Goal: Task Accomplishment & Management: Use online tool/utility

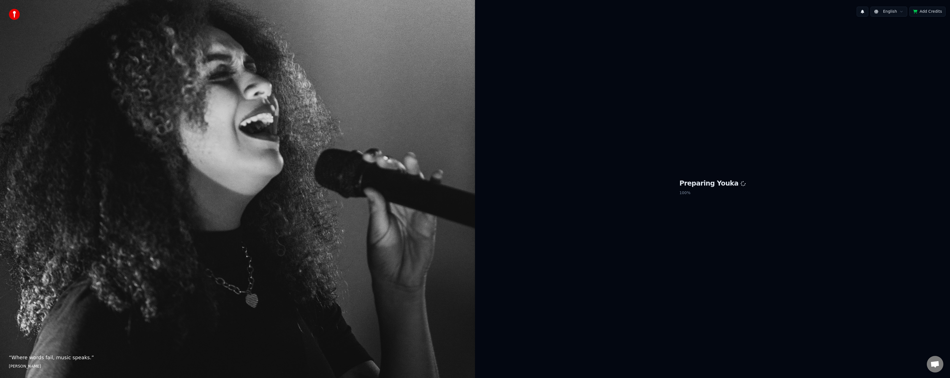
click at [928, 12] on button "Add Credits" at bounding box center [927, 12] width 36 height 10
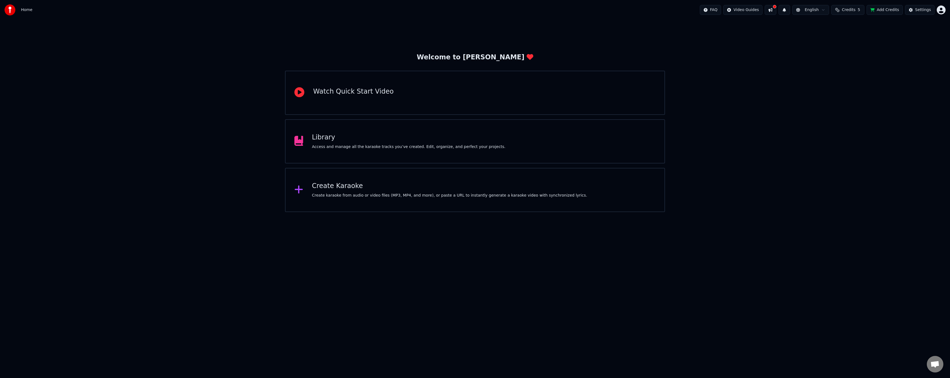
click at [418, 212] on html "Home FAQ Video Guides English Credits 5 Add Credits Settings Welcome to Youka W…" at bounding box center [475, 106] width 950 height 212
click at [399, 193] on div "Create karaoke from audio or video files (MP3, MP4, and more), or paste a URL t…" at bounding box center [449, 196] width 275 height 6
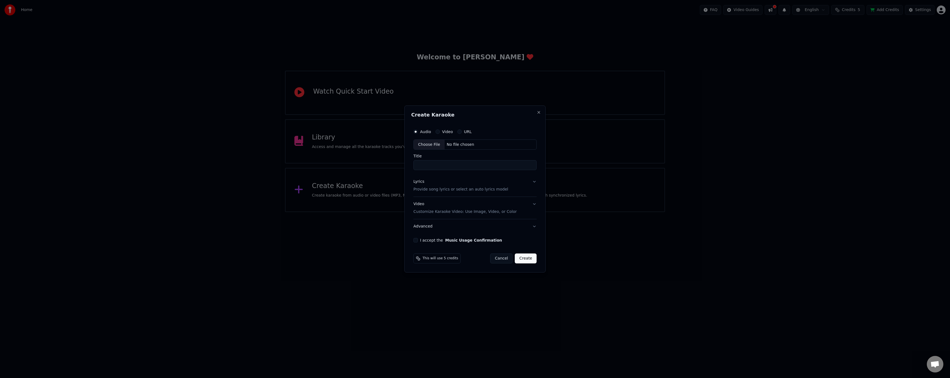
click at [439, 144] on div "Choose File" at bounding box center [429, 145] width 31 height 10
type input "**********"
click at [452, 190] on p "Provide song lyrics or select an auto lyrics model" at bounding box center [459, 190] width 95 height 6
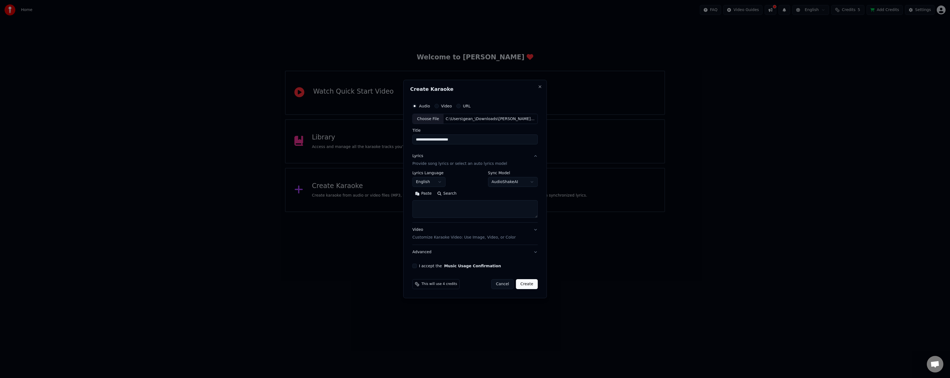
click at [455, 204] on textarea at bounding box center [474, 210] width 125 height 18
paste textarea "**********"
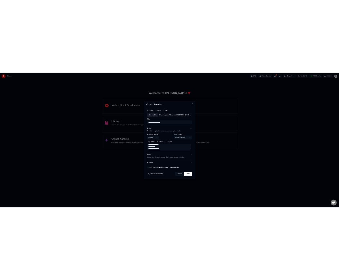
scroll to position [291, 0]
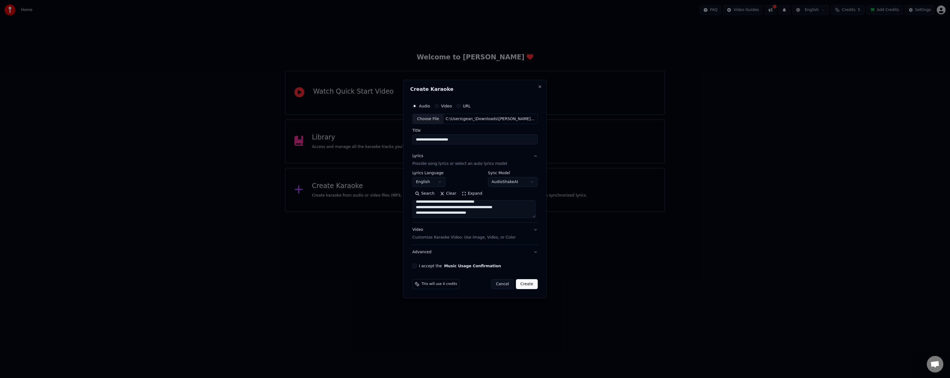
type textarea "**********"
click at [470, 239] on p "Customize Karaoke Video: Use Image, Video, or Color" at bounding box center [463, 238] width 103 height 6
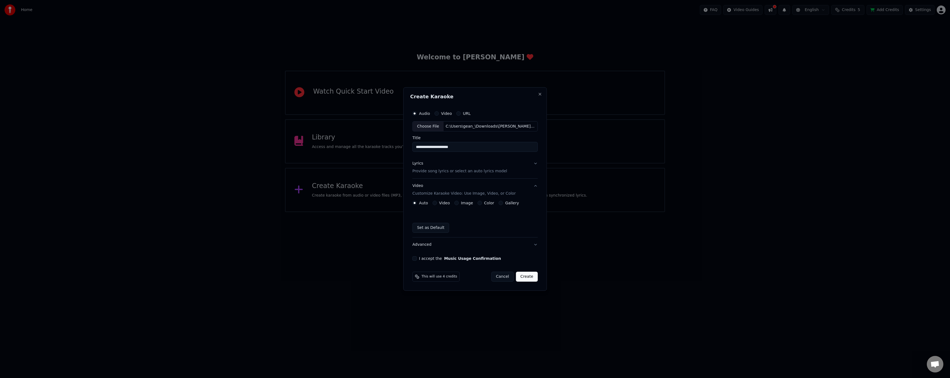
click at [440, 204] on label "Video" at bounding box center [444, 203] width 11 height 4
click at [437, 204] on button "Video" at bounding box center [434, 203] width 4 height 4
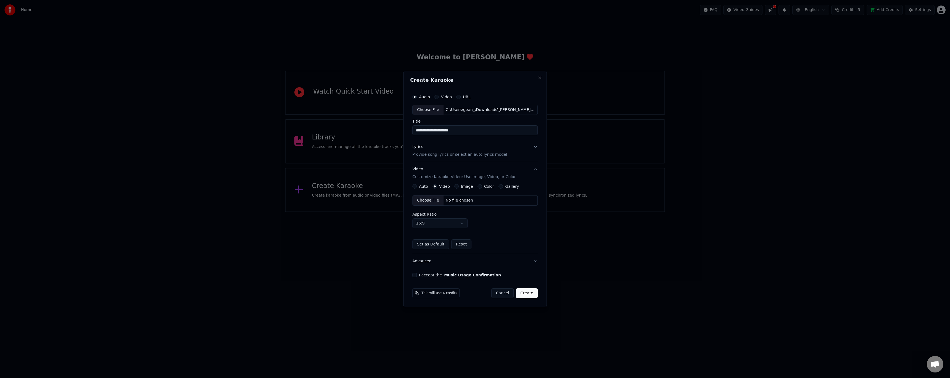
click at [463, 186] on label "Image" at bounding box center [467, 186] width 12 height 4
click at [459, 186] on button "Image" at bounding box center [456, 186] width 4 height 4
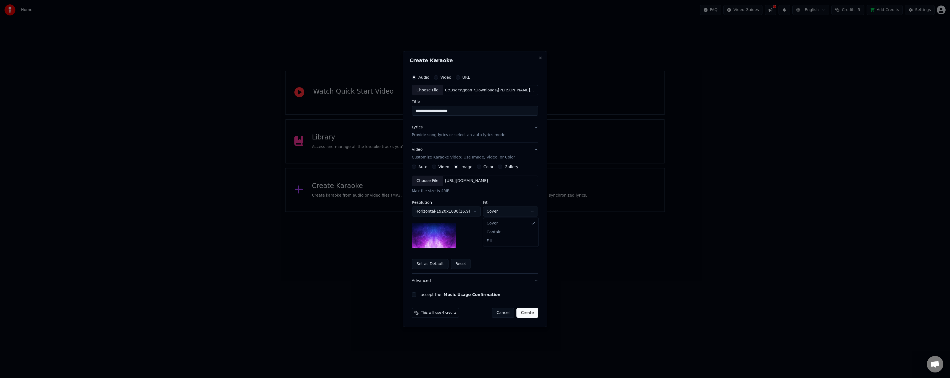
click at [488, 212] on body "**********" at bounding box center [475, 106] width 950 height 212
click at [490, 195] on body "**********" at bounding box center [475, 106] width 950 height 212
click at [445, 236] on img at bounding box center [434, 235] width 44 height 25
click at [484, 168] on label "Color" at bounding box center [489, 167] width 10 height 4
click at [481, 168] on button "Color" at bounding box center [479, 167] width 4 height 4
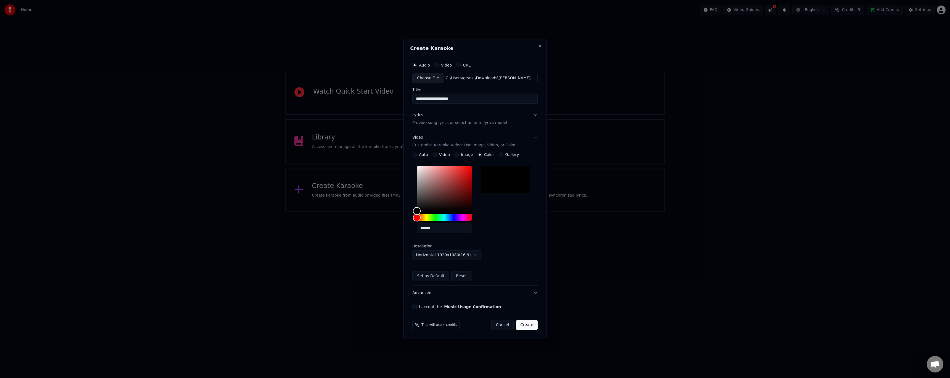
click at [503, 158] on div "**********" at bounding box center [474, 216] width 125 height 129
click at [505, 155] on label "Gallery" at bounding box center [512, 155] width 14 height 4
click at [503, 155] on button "Gallery" at bounding box center [500, 154] width 4 height 4
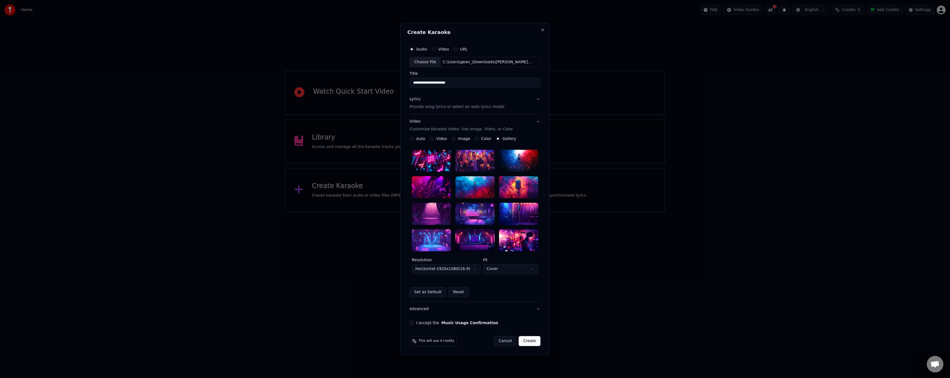
click at [461, 139] on label "Image" at bounding box center [464, 139] width 12 height 4
click at [456, 139] on button "Image" at bounding box center [454, 139] width 4 height 4
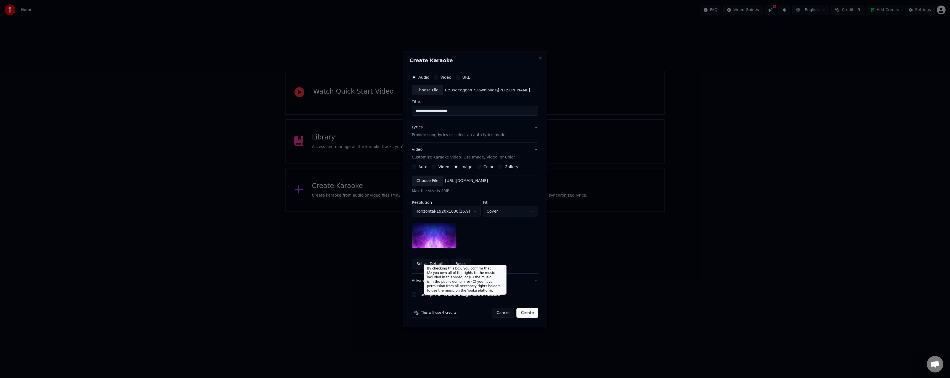
click at [461, 294] on button "Music Usage Confirmation" at bounding box center [472, 295] width 57 height 4
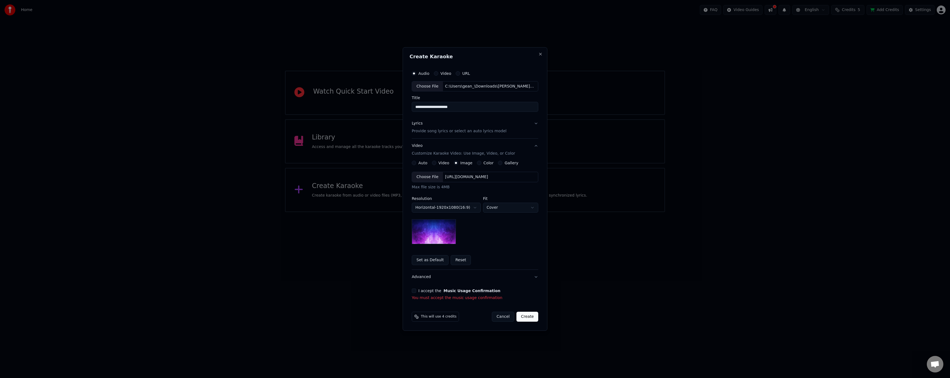
click at [416, 291] on button "I accept the Music Usage Confirmation" at bounding box center [414, 291] width 4 height 4
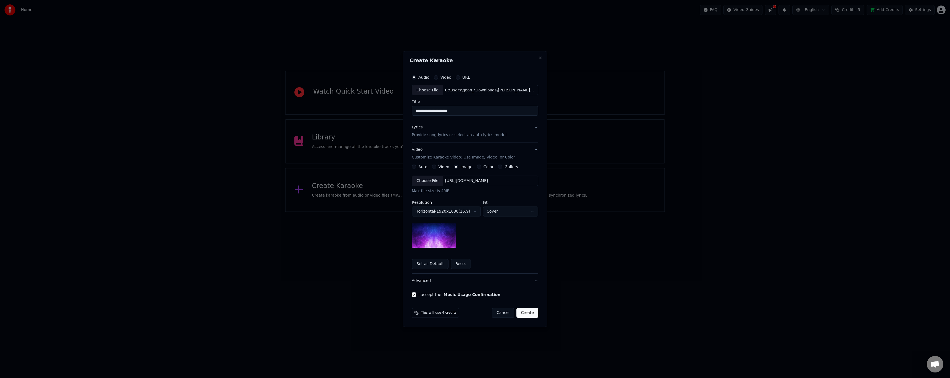
click at [420, 279] on button "Advanced" at bounding box center [475, 281] width 126 height 14
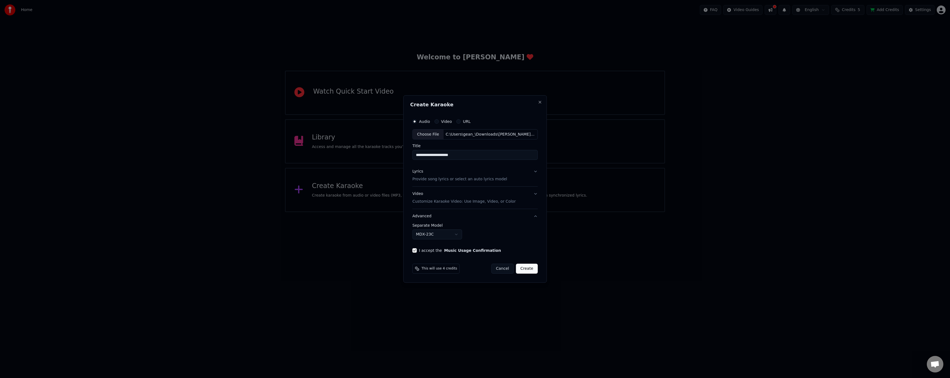
click at [424, 215] on button "Advanced" at bounding box center [474, 216] width 125 height 14
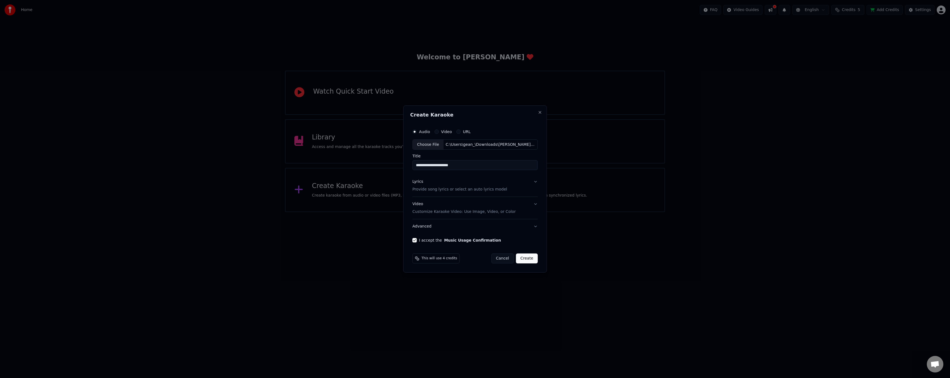
click at [421, 226] on button "Advanced" at bounding box center [474, 226] width 125 height 14
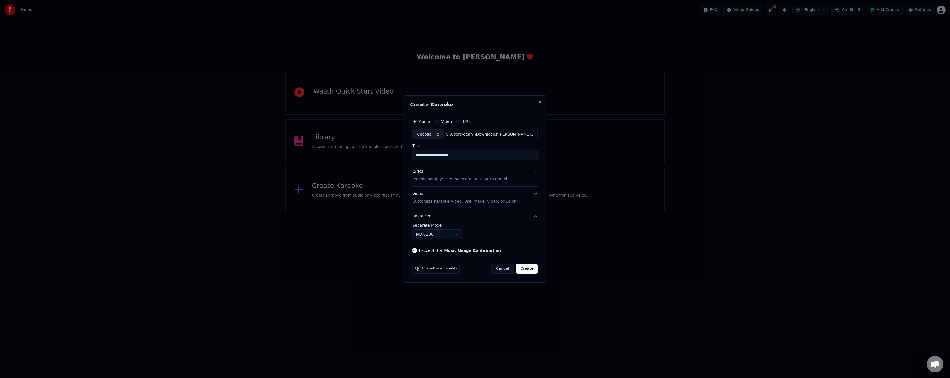
click at [532, 193] on button "Video Customize Karaoke Video: Use Image, Video, or Color" at bounding box center [474, 198] width 125 height 22
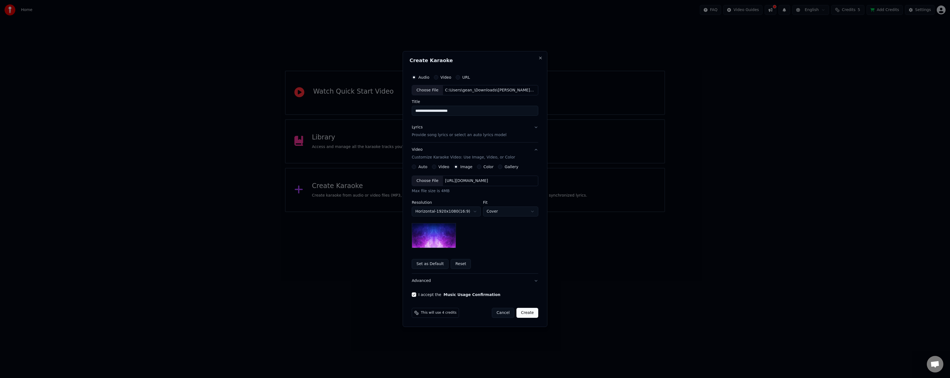
click at [537, 127] on button "Lyrics Provide song lyrics or select an auto lyrics model" at bounding box center [475, 131] width 126 height 22
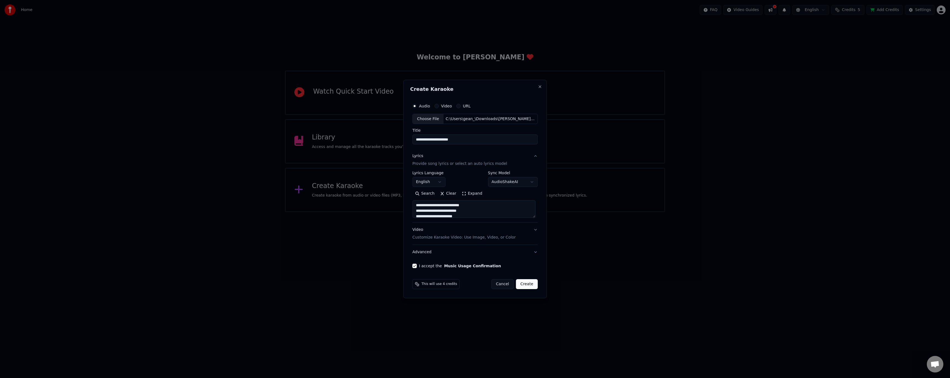
click at [536, 230] on button "Video Customize Karaoke Video: Use Image, Video, or Color" at bounding box center [474, 234] width 125 height 22
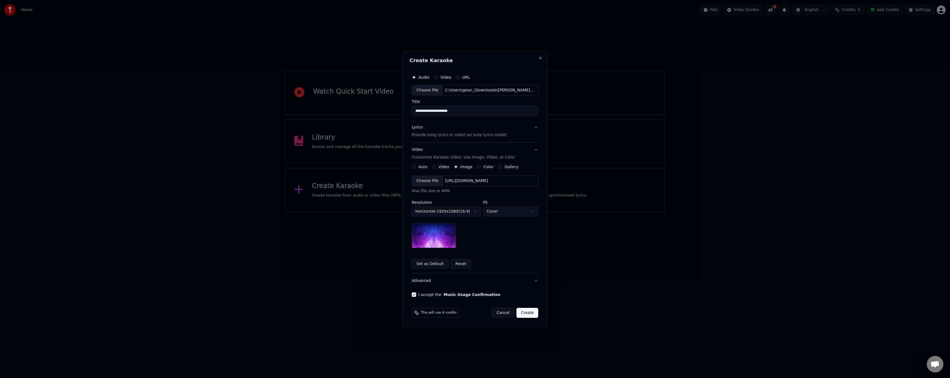
click at [534, 281] on button "Advanced" at bounding box center [475, 281] width 126 height 14
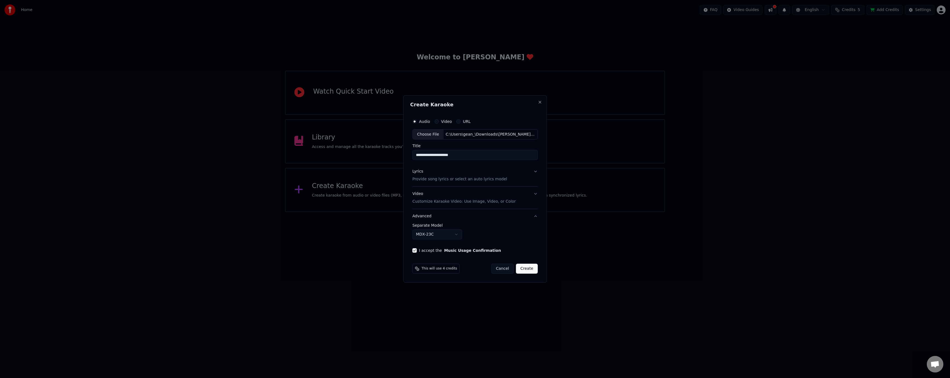
click at [530, 271] on button "Create" at bounding box center [527, 269] width 22 height 10
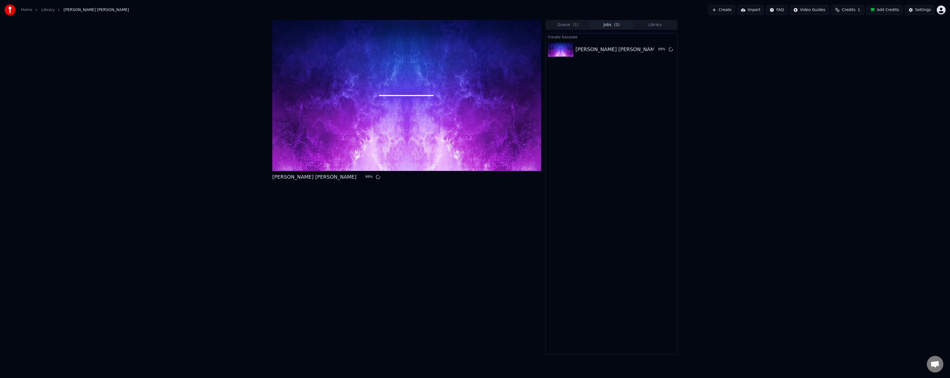
click at [411, 263] on div "Hudson Taylor - Battles 99 %" at bounding box center [406, 187] width 269 height 335
click at [219, 129] on div "Hudson Taylor - Battles 99 % Queue ( 1 ) Jobs ( 1 ) Library Create Karaoke Huds…" at bounding box center [475, 187] width 950 height 335
click at [567, 25] on button "Queue ( 1 )" at bounding box center [568, 25] width 44 height 8
click at [610, 24] on button "Jobs ( 1 )" at bounding box center [612, 25] width 44 height 8
click at [616, 27] on span "( 1 )" at bounding box center [617, 25] width 6 height 6
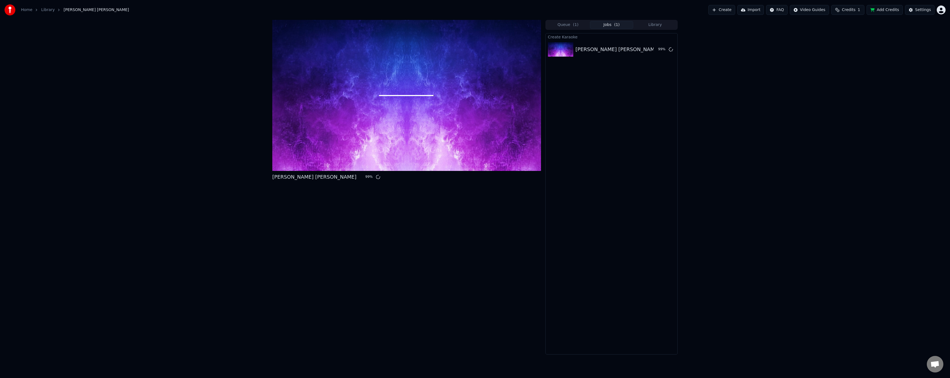
click at [608, 122] on div "Create Karaoke Hudson Taylor - Battles 99 %" at bounding box center [611, 193] width 132 height 321
click at [593, 51] on div "[PERSON_NAME] [PERSON_NAME]" at bounding box center [618, 50] width 84 height 8
click at [555, 50] on img at bounding box center [560, 49] width 25 height 14
click at [425, 159] on div at bounding box center [406, 95] width 269 height 151
click at [425, 156] on div at bounding box center [406, 95] width 269 height 151
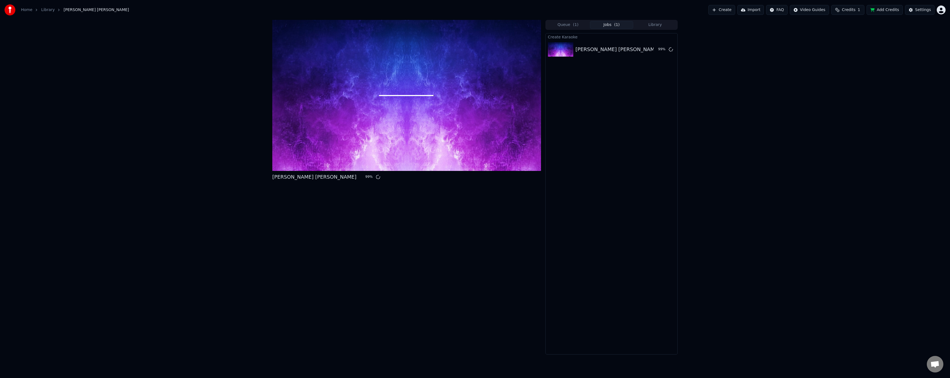
click at [427, 152] on div at bounding box center [406, 95] width 269 height 151
click at [373, 227] on div "Hudson Taylor - Battles 99 %" at bounding box center [406, 187] width 269 height 335
click at [245, 209] on div "Hudson Taylor - Battles 99 % Queue ( 1 ) Jobs ( 1 ) Library Create Karaoke Huds…" at bounding box center [475, 187] width 950 height 335
click at [920, 11] on div "Settings" at bounding box center [923, 10] width 16 height 6
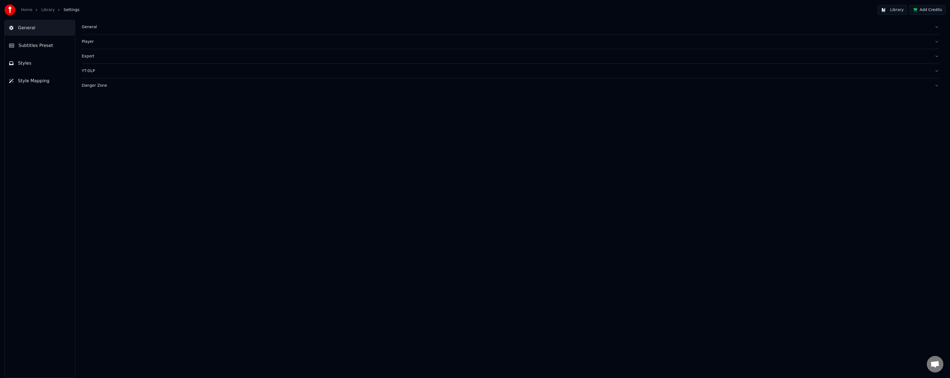
click at [50, 10] on link "Library" at bounding box center [48, 10] width 14 height 6
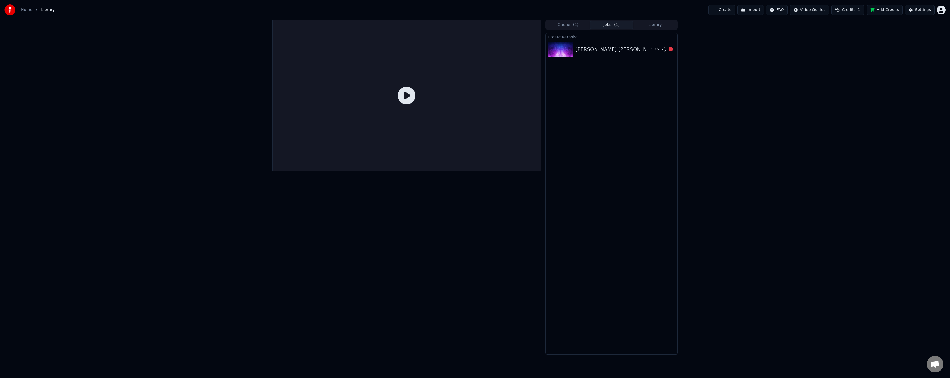
click at [606, 52] on div "[PERSON_NAME] [PERSON_NAME]" at bounding box center [618, 50] width 84 height 8
click at [586, 54] on div "Hudson Taylor - Battles 99 %" at bounding box center [612, 49] width 132 height 19
click at [567, 26] on button "Queue ( 1 )" at bounding box center [568, 25] width 44 height 8
click at [588, 50] on div "Hudson Taylor - Battles 99 %" at bounding box center [612, 42] width 132 height 19
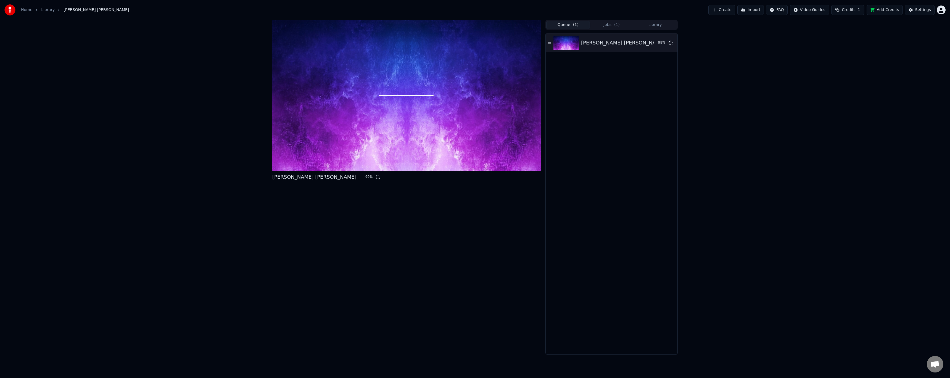
click at [590, 108] on div "Hudson Taylor - Battles 99 %" at bounding box center [612, 193] width 132 height 321
click at [940, 10] on html "Home Library Hudson Taylor - Battles Create Import FAQ Video Guides Credits 1 A…" at bounding box center [475, 189] width 950 height 378
click at [823, 49] on html "Home Library Hudson Taylor - Battles Create Import FAQ Video Guides Credits 1 A…" at bounding box center [475, 189] width 950 height 378
click at [921, 11] on div "Settings" at bounding box center [923, 10] width 16 height 6
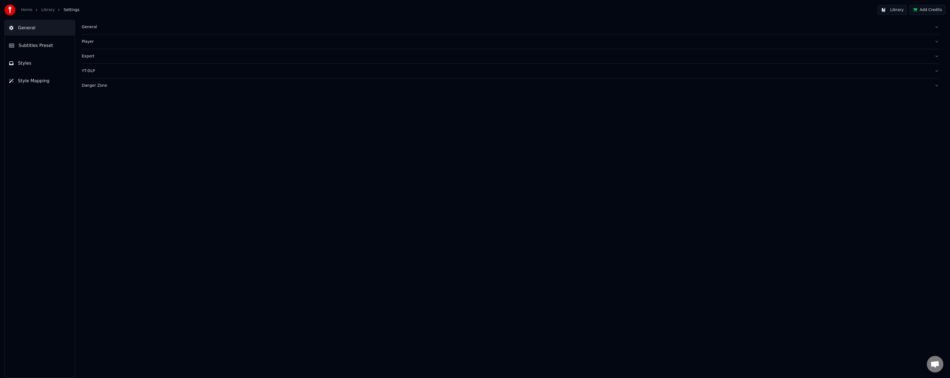
click at [904, 12] on button "Library" at bounding box center [893, 10] width 30 height 10
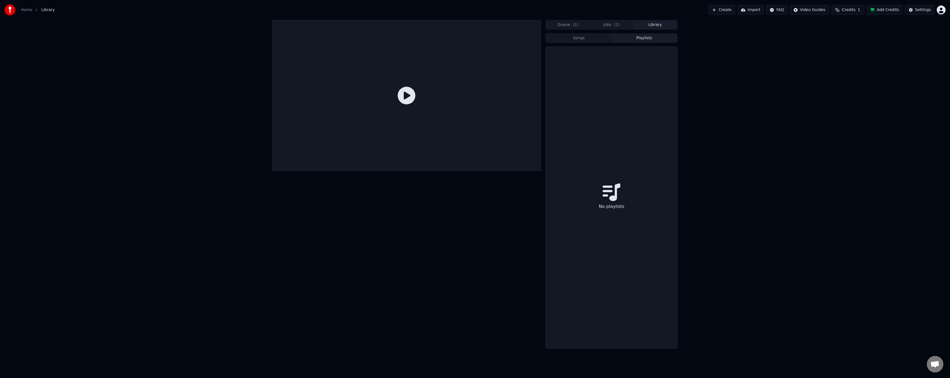
click at [639, 37] on button "Playlists" at bounding box center [643, 38] width 65 height 8
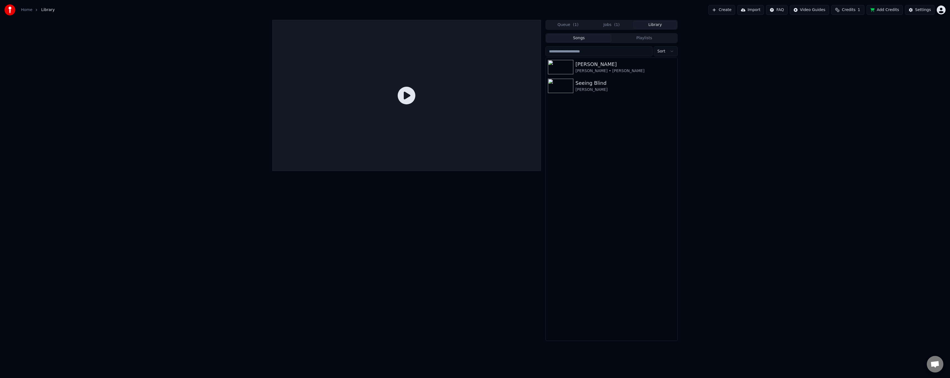
click at [596, 37] on button "Songs" at bounding box center [578, 38] width 65 height 8
click at [621, 21] on button "Jobs ( 1 )" at bounding box center [612, 25] width 44 height 8
click at [595, 49] on div "[PERSON_NAME] [PERSON_NAME]" at bounding box center [618, 50] width 84 height 8
click at [571, 23] on button "Queue ( 1 )" at bounding box center [568, 25] width 44 height 8
click at [605, 51] on div "Hudson Taylor - Battles 99 %" at bounding box center [612, 42] width 132 height 19
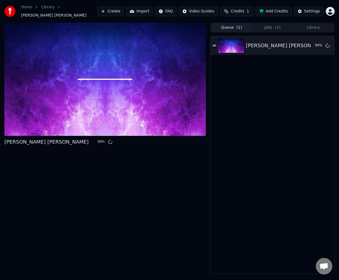
click at [263, 83] on div "Hudson Taylor - Battles 99 %" at bounding box center [272, 155] width 124 height 238
click at [170, 8] on html "Home Library Hudson Taylor - Battles Create Import FAQ Video Guides Credits 1 A…" at bounding box center [169, 140] width 339 height 280
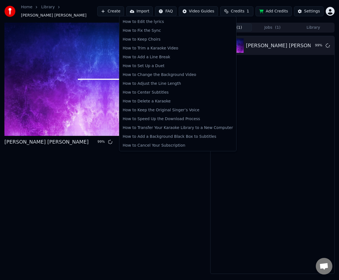
click at [144, 10] on html "Home Library Hudson Taylor - Battles Create Import FAQ Video Guides Credits 1 A…" at bounding box center [169, 140] width 339 height 280
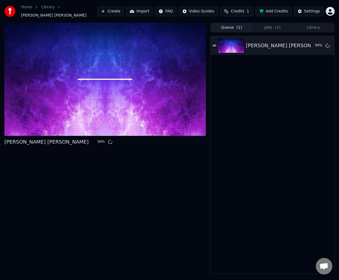
click at [257, 190] on div "Hudson Taylor - Battles 99 %" at bounding box center [272, 155] width 124 height 238
click at [310, 12] on div "Settings" at bounding box center [312, 12] width 16 height 6
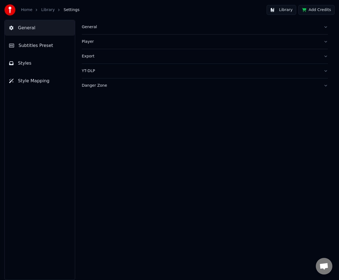
click at [108, 27] on div "General" at bounding box center [200, 27] width 237 height 6
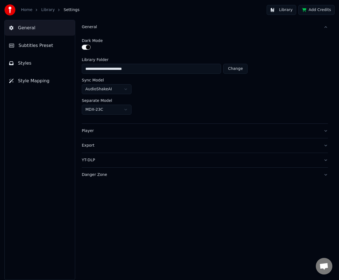
click at [282, 10] on button "Library" at bounding box center [282, 10] width 30 height 10
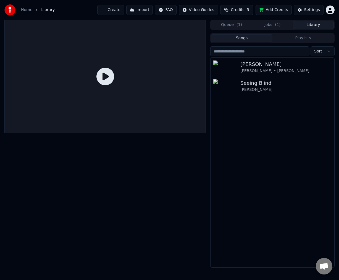
click at [227, 27] on button "Queue ( 1 )" at bounding box center [231, 25] width 41 height 8
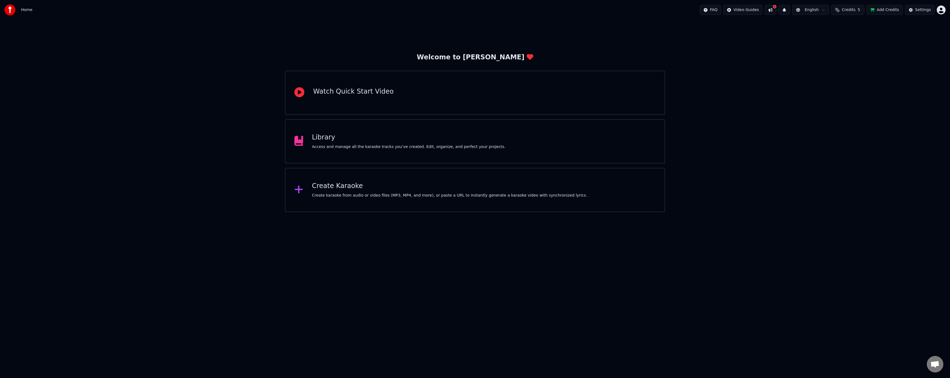
click at [434, 138] on div "Library" at bounding box center [409, 137] width 194 height 9
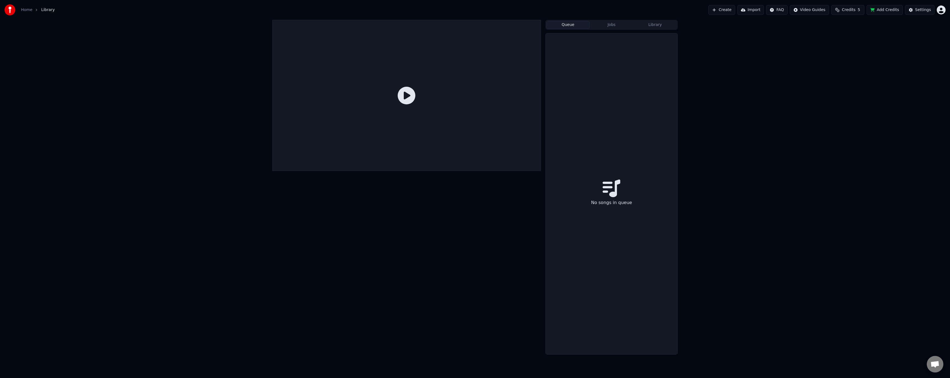
click at [573, 24] on button "Queue" at bounding box center [568, 25] width 44 height 8
click at [794, 110] on div "Queue Jobs Library No songs in queue" at bounding box center [475, 187] width 950 height 335
click at [620, 25] on button "Jobs" at bounding box center [612, 25] width 44 height 8
click at [571, 24] on button "Queue" at bounding box center [568, 25] width 44 height 8
click at [728, 11] on button "Create" at bounding box center [721, 10] width 27 height 10
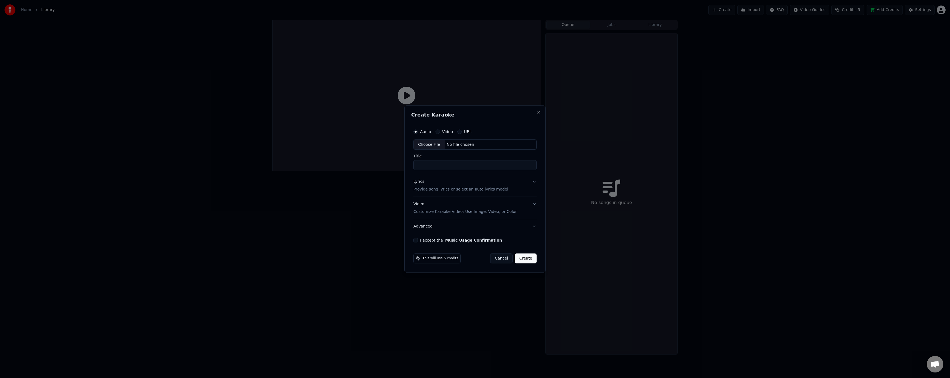
click at [426, 143] on div "Choose File" at bounding box center [429, 145] width 31 height 10
type input "**********"
click at [469, 189] on p "Provide song lyrics or select an auto lyrics model" at bounding box center [459, 190] width 95 height 6
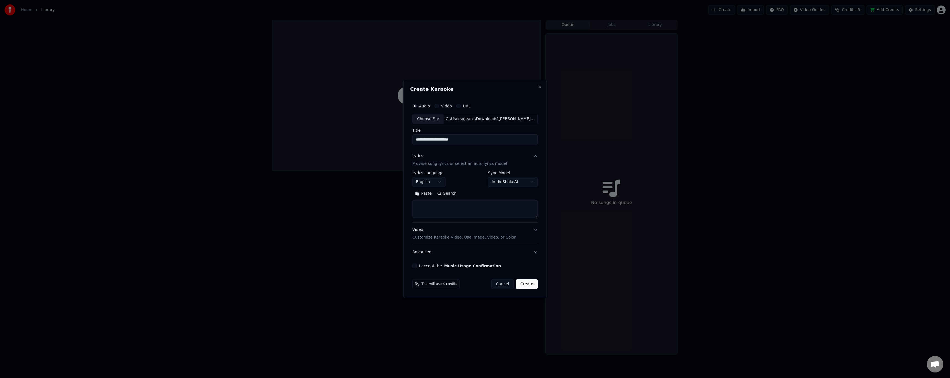
click at [464, 202] on textarea at bounding box center [474, 210] width 125 height 18
paste textarea "**********"
type textarea "**********"
click at [505, 236] on p "Customize Karaoke Video: Use Image, Video, or Color" at bounding box center [463, 238] width 103 height 6
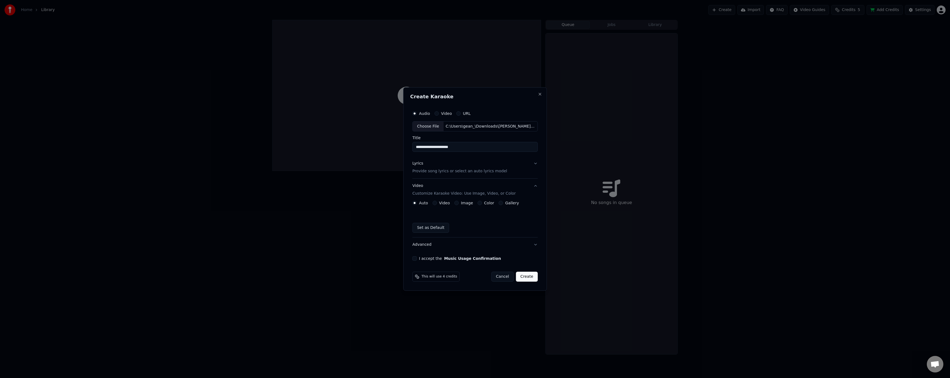
click at [443, 204] on label "Video" at bounding box center [444, 203] width 11 height 4
click at [437, 204] on button "Video" at bounding box center [434, 203] width 4 height 4
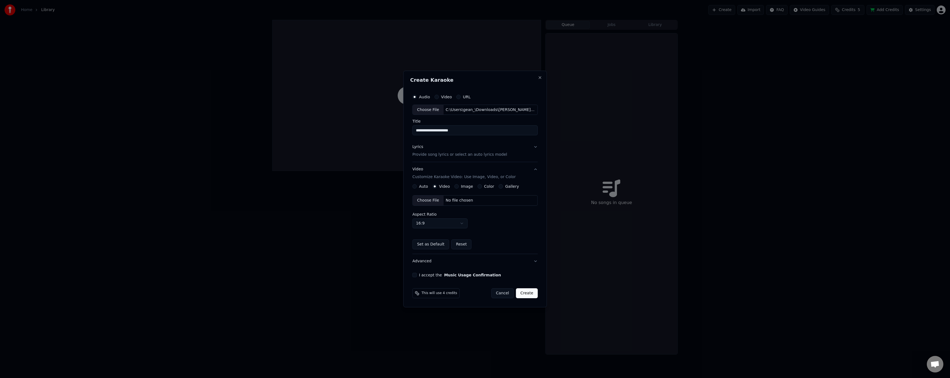
click at [462, 186] on label "Image" at bounding box center [467, 186] width 12 height 4
click at [459, 186] on button "Image" at bounding box center [456, 186] width 4 height 4
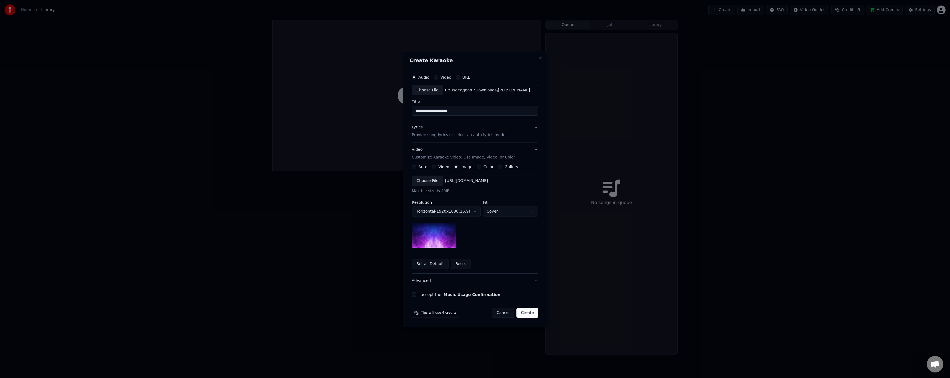
click at [537, 281] on button "Advanced" at bounding box center [475, 281] width 126 height 14
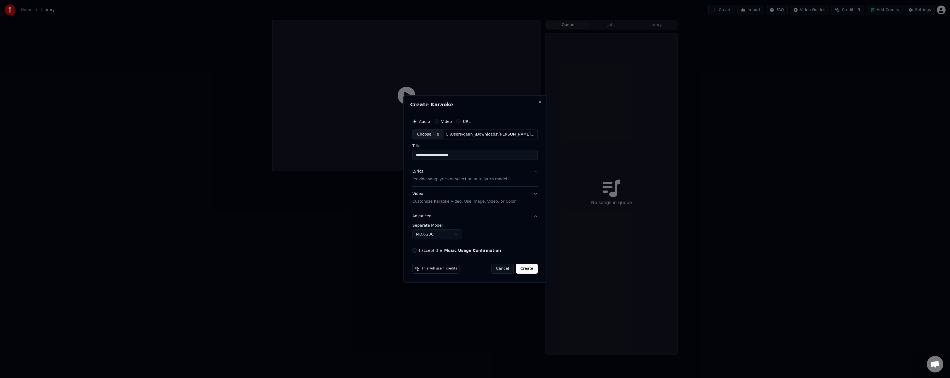
click at [417, 251] on button "I accept the Music Usage Confirmation" at bounding box center [414, 250] width 4 height 4
click at [533, 171] on button "Lyrics Provide song lyrics or select an auto lyrics model" at bounding box center [474, 176] width 125 height 22
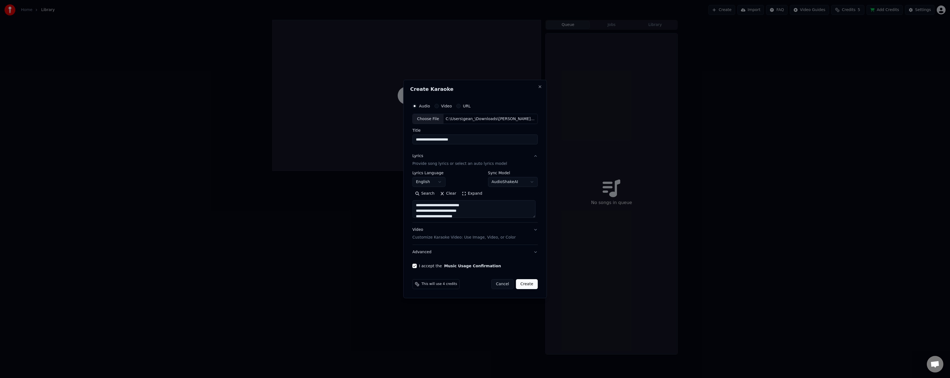
click at [528, 282] on button "Create" at bounding box center [527, 284] width 22 height 10
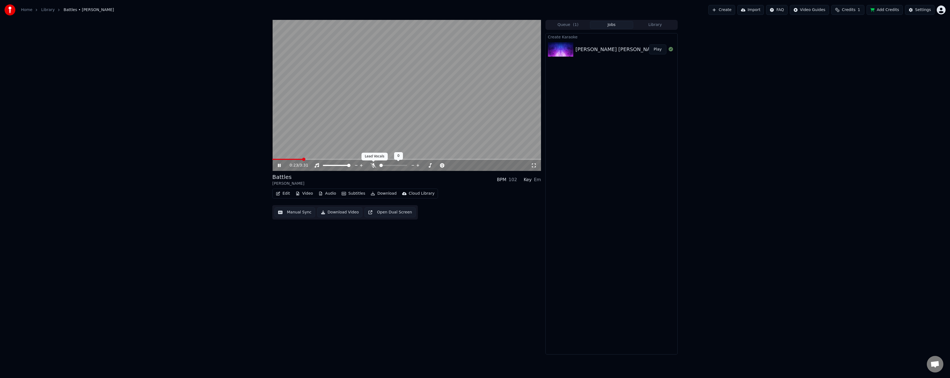
click at [374, 166] on icon at bounding box center [374, 165] width 6 height 4
click at [374, 166] on icon at bounding box center [373, 165] width 3 height 4
click at [374, 166] on icon at bounding box center [374, 165] width 6 height 4
click at [374, 166] on icon at bounding box center [373, 165] width 3 height 4
click at [372, 165] on icon at bounding box center [374, 165] width 6 height 4
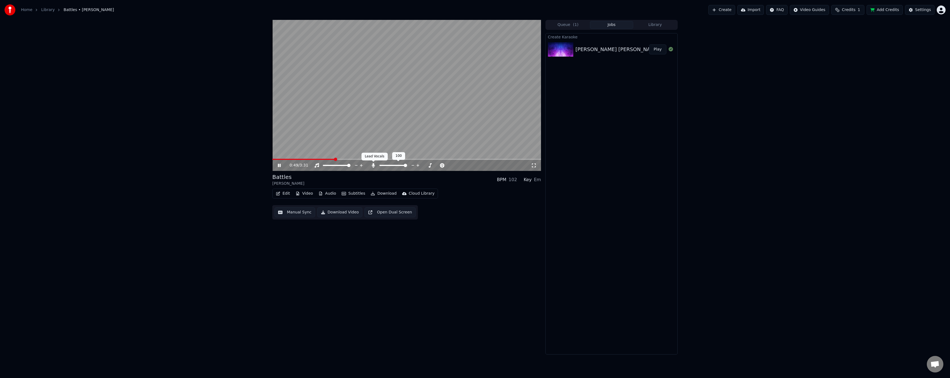
click at [372, 165] on icon at bounding box center [374, 165] width 6 height 4
click at [325, 195] on button "Audio" at bounding box center [327, 194] width 22 height 8
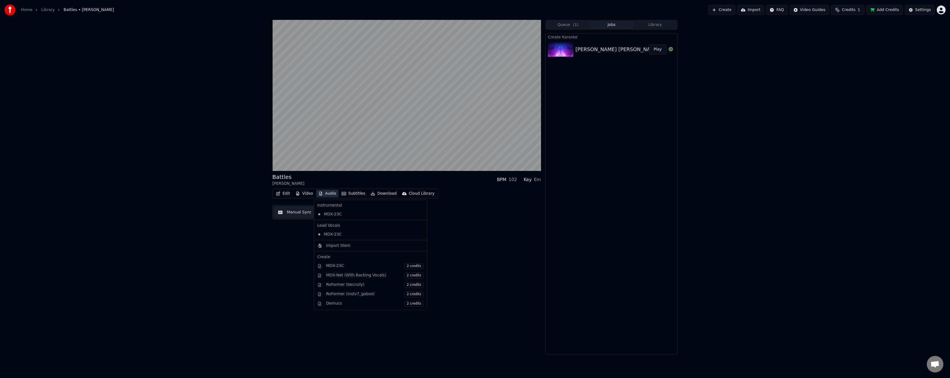
click at [257, 233] on div "Battles [PERSON_NAME] BPM 102 Key Em Edit Video Audio Subtitles Download Cloud …" at bounding box center [475, 187] width 950 height 335
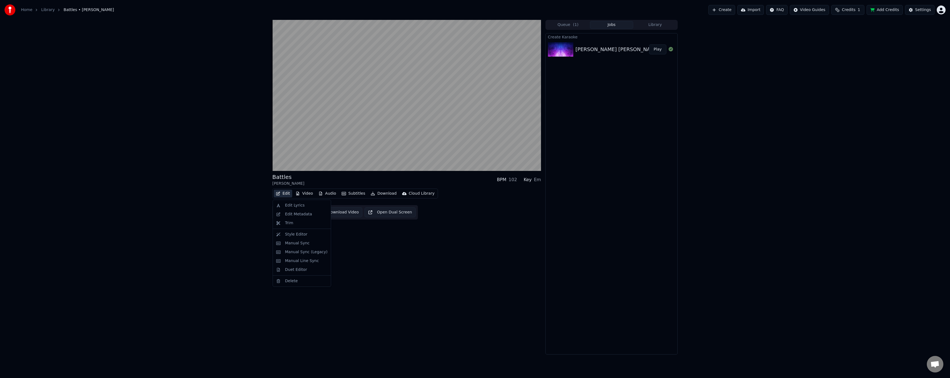
click at [280, 193] on icon "button" at bounding box center [278, 194] width 4 height 4
click at [424, 270] on div "Battles [PERSON_NAME] BPM 102 Key Em Edit Video Audio Subtitles Download Cloud …" at bounding box center [406, 187] width 269 height 335
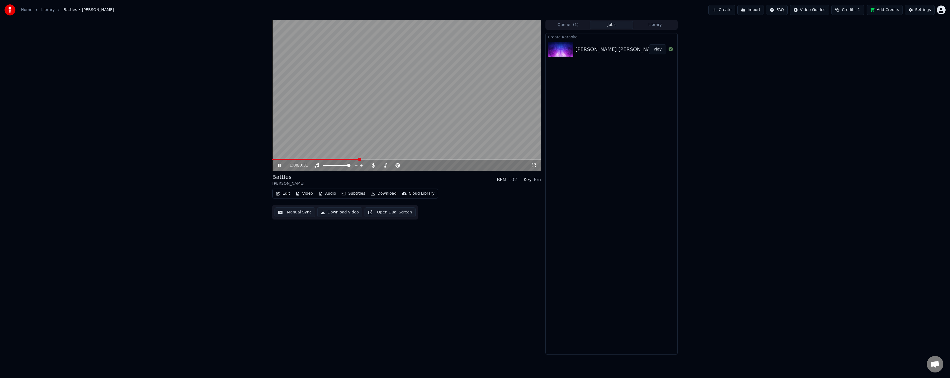
click at [926, 13] on button "Settings" at bounding box center [920, 10] width 30 height 10
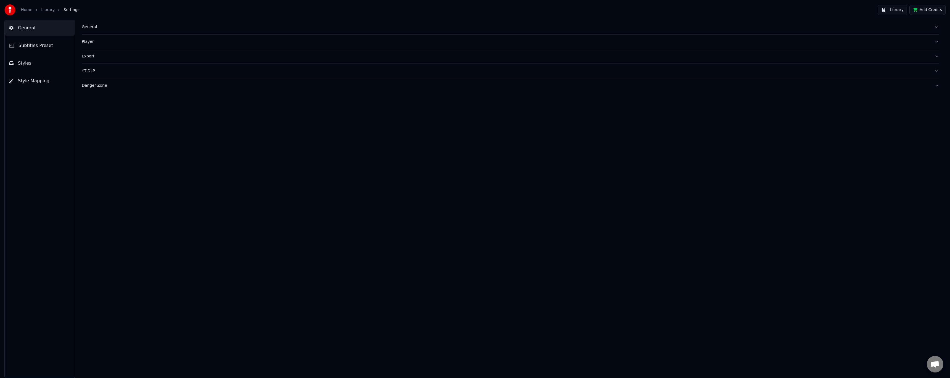
click at [45, 79] on span "Style Mapping" at bounding box center [33, 81] width 31 height 7
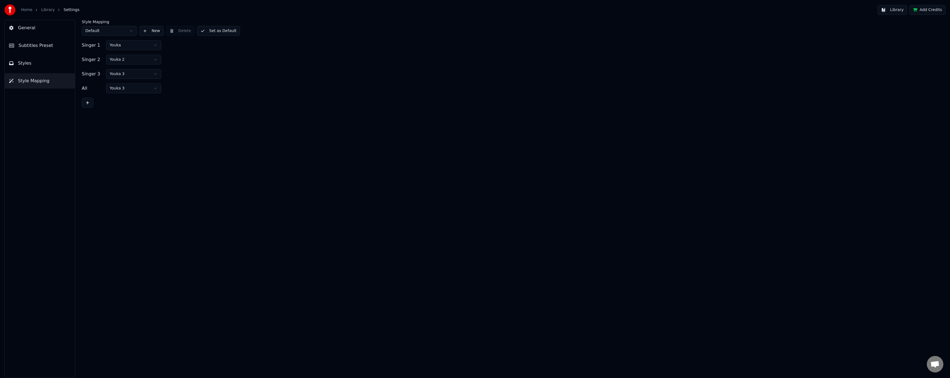
click at [41, 62] on button "Styles" at bounding box center [40, 63] width 70 height 15
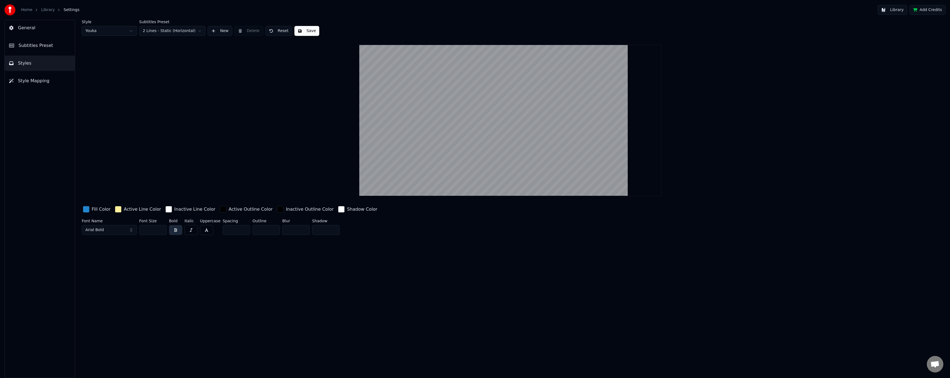
click at [43, 52] on button "Subtitles Preset" at bounding box center [40, 45] width 70 height 15
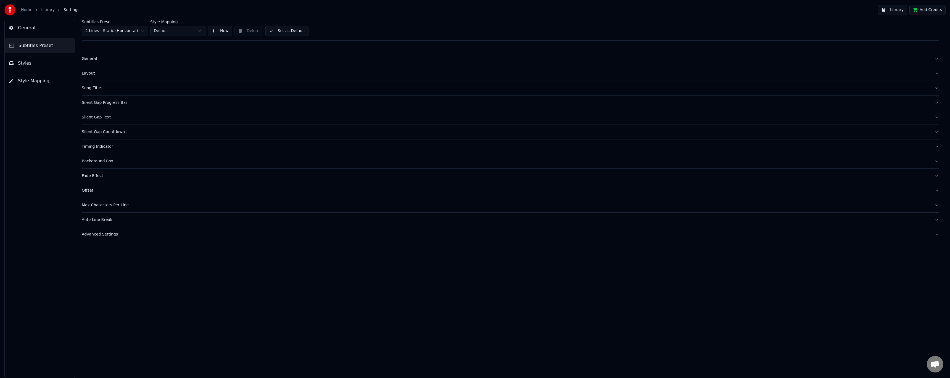
click at [107, 148] on div "Timing Indicator" at bounding box center [506, 147] width 848 height 6
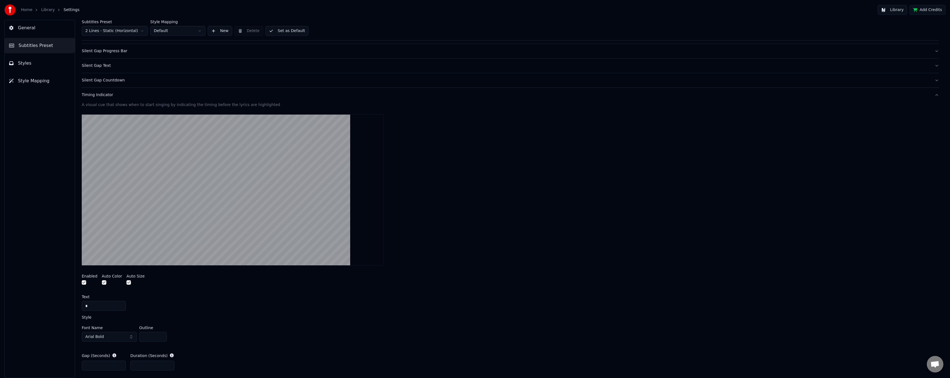
scroll to position [55, 0]
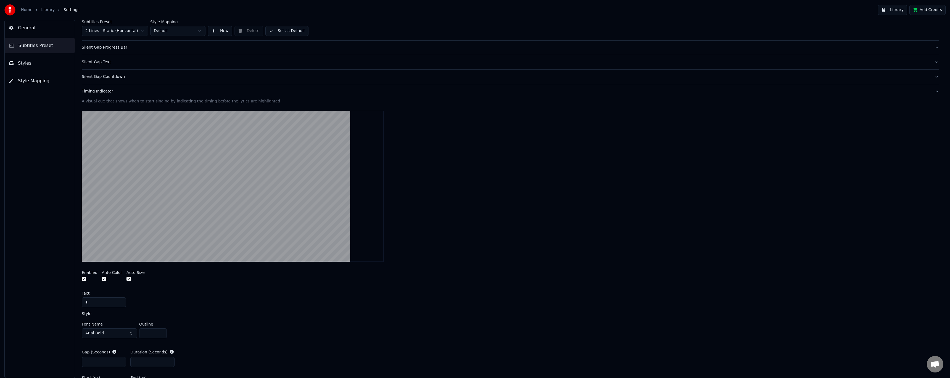
click at [101, 91] on div "Timing Indicator" at bounding box center [506, 92] width 848 height 6
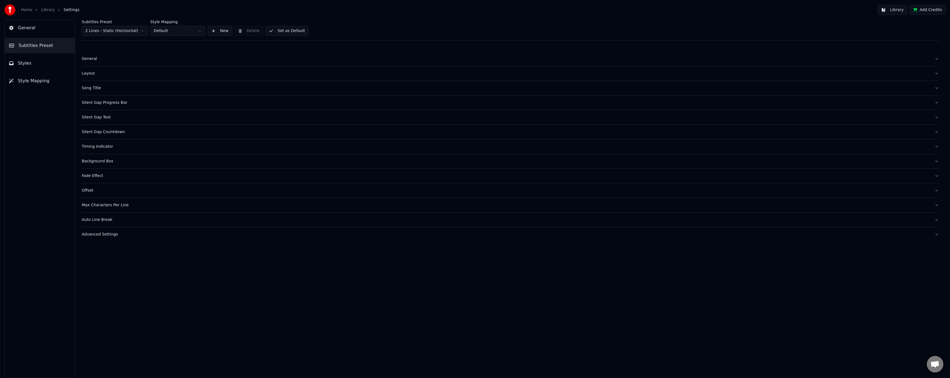
click at [109, 105] on div "Silent Gap Progress Bar" at bounding box center [506, 103] width 848 height 6
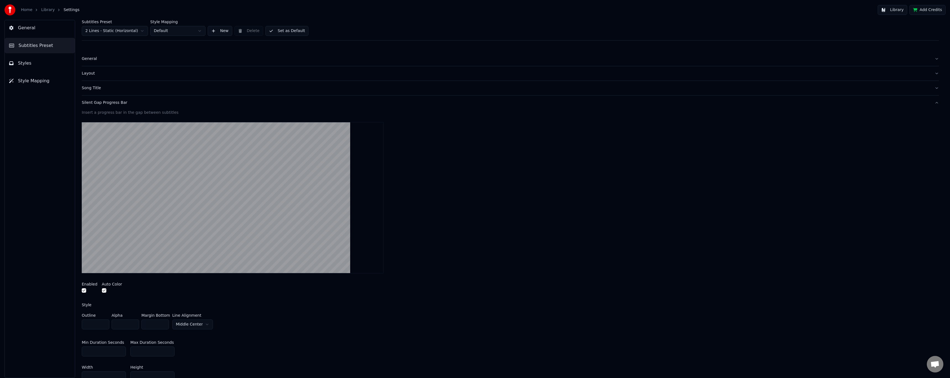
click at [93, 61] on div "General" at bounding box center [506, 59] width 848 height 6
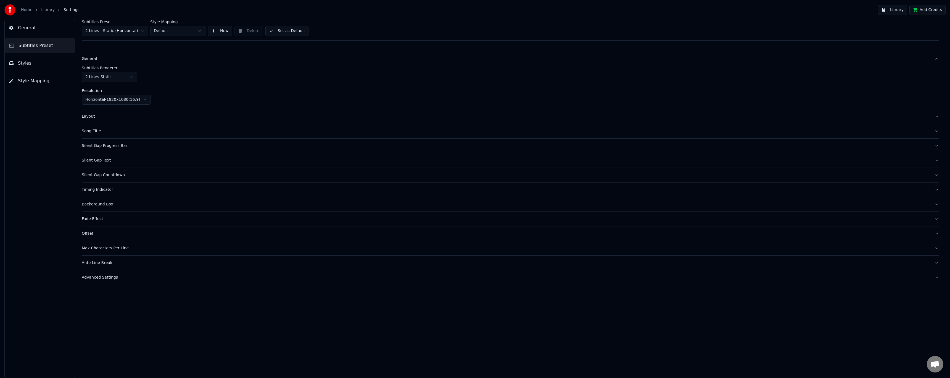
click at [897, 12] on button "Library" at bounding box center [893, 10] width 30 height 10
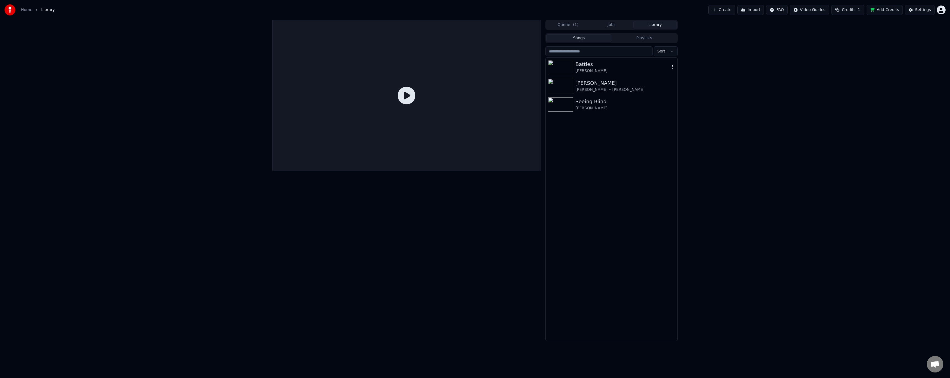
click at [672, 67] on icon "button" at bounding box center [672, 67] width 1 height 4
click at [669, 96] on div "Open Directory" at bounding box center [674, 95] width 43 height 9
click at [242, 43] on div "Queue ( 1 ) Jobs Library Songs Playlists Sort Battles [PERSON_NAME] [PERSON_NAM…" at bounding box center [475, 180] width 950 height 321
click at [221, 19] on div "Home Library Create Import FAQ Video Guides Credits 1 Add Credits Settings" at bounding box center [475, 10] width 950 height 20
click at [586, 70] on div "[PERSON_NAME]" at bounding box center [623, 71] width 94 height 6
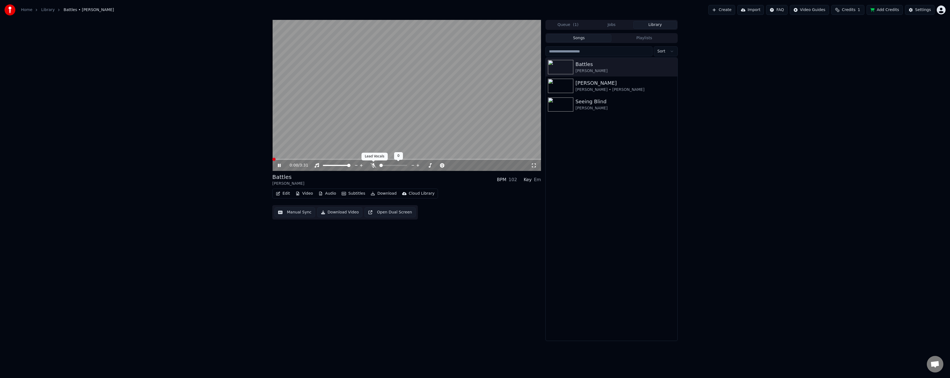
click at [372, 165] on icon at bounding box center [374, 165] width 6 height 4
click at [310, 139] on video at bounding box center [406, 95] width 269 height 151
drag, startPoint x: 197, startPoint y: 55, endPoint x: 201, endPoint y: 62, distance: 8.3
click at [197, 55] on div "1:57 / 3:31 Battles [PERSON_NAME] BPM 102 Key Em Edit Video Audio Subtitles Dow…" at bounding box center [475, 180] width 950 height 321
click at [279, 165] on icon at bounding box center [279, 165] width 3 height 4
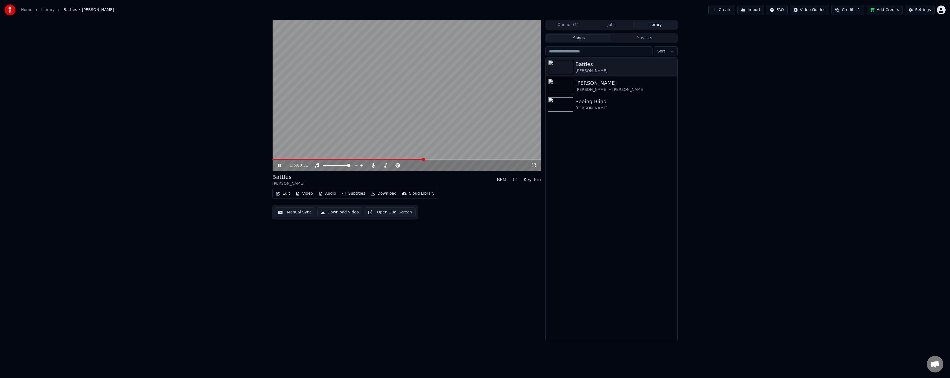
click at [280, 163] on div "1:59 / 3:31" at bounding box center [407, 166] width 264 height 6
click at [635, 91] on div "[PERSON_NAME] • [PERSON_NAME]" at bounding box center [623, 90] width 94 height 6
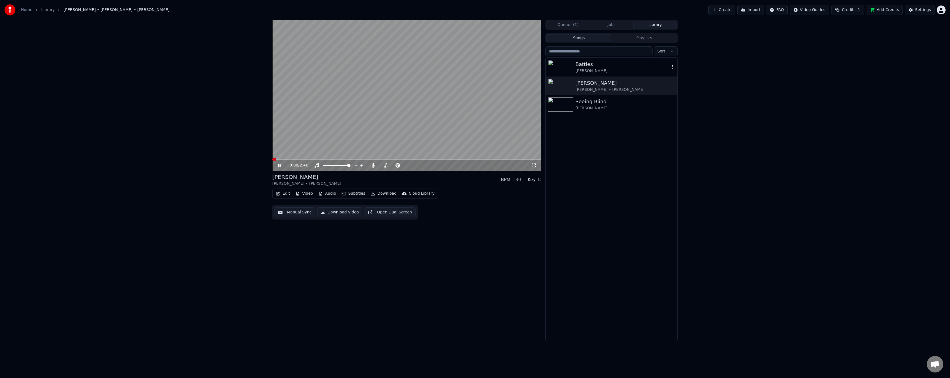
click at [634, 70] on div "[PERSON_NAME]" at bounding box center [623, 71] width 94 height 6
click at [305, 159] on span at bounding box center [406, 159] width 269 height 1
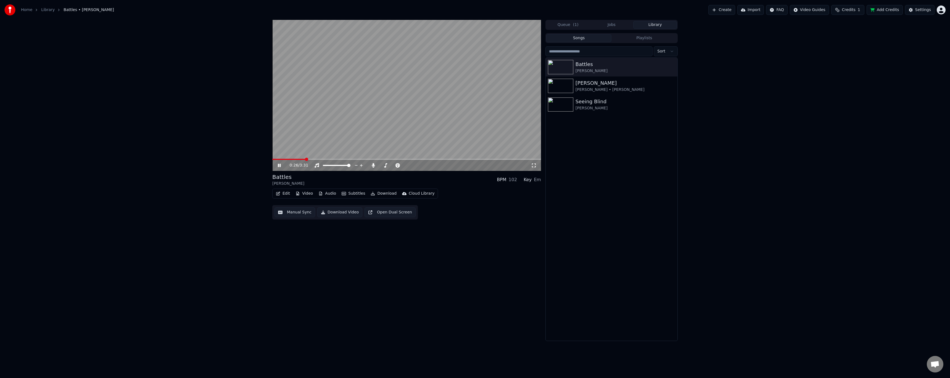
click at [321, 158] on video at bounding box center [406, 95] width 269 height 151
click at [321, 159] on span at bounding box center [406, 159] width 269 height 1
click at [352, 137] on video at bounding box center [406, 95] width 269 height 151
click at [340, 158] on video at bounding box center [406, 95] width 269 height 151
click at [340, 159] on span at bounding box center [406, 159] width 269 height 1
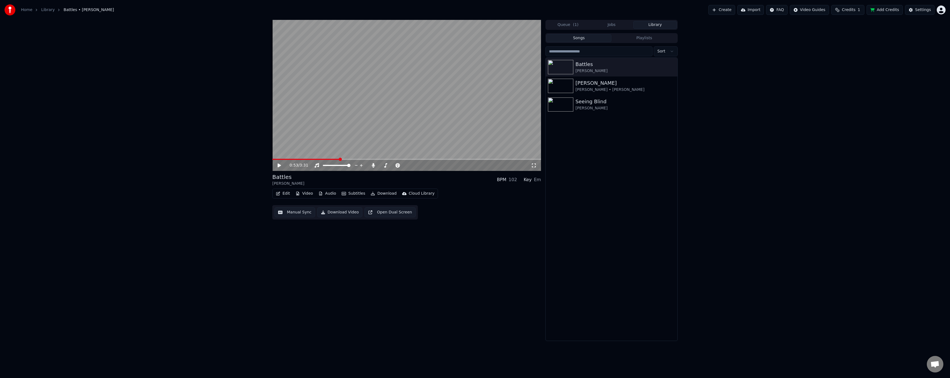
click at [342, 134] on video at bounding box center [406, 95] width 269 height 151
click at [337, 214] on button "Download Video" at bounding box center [339, 212] width 45 height 10
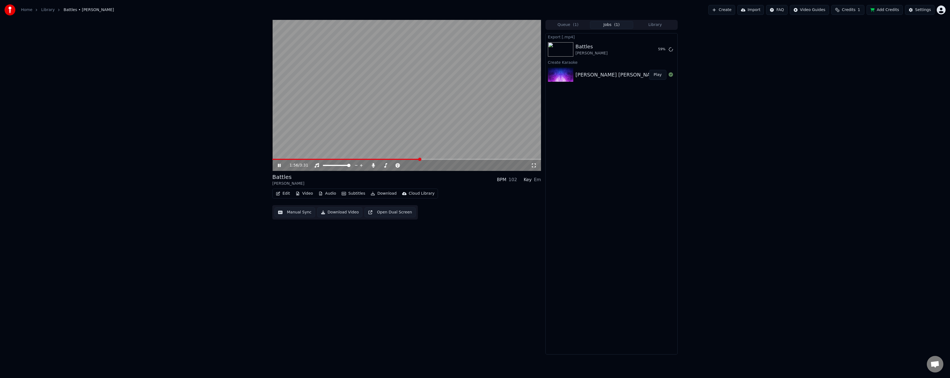
click at [426, 128] on video at bounding box center [406, 95] width 269 height 151
click at [731, 64] on div "1:56 / 3:31 Battles [PERSON_NAME] BPM 102 Key Em Edit Video Audio Subtitles Dow…" at bounding box center [475, 187] width 950 height 335
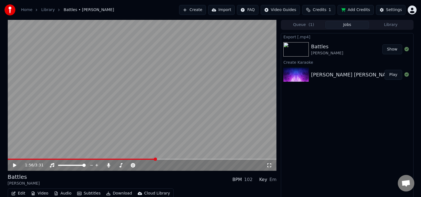
click at [17, 165] on icon at bounding box center [18, 165] width 13 height 4
click at [15, 166] on icon at bounding box center [14, 165] width 3 height 3
